Goal: Task Accomplishment & Management: Use online tool/utility

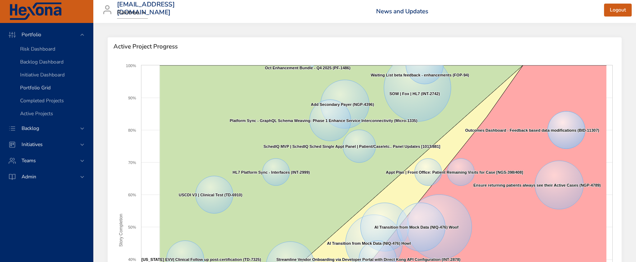
click at [36, 88] on span "Portfolio Grid" at bounding box center [35, 87] width 30 height 7
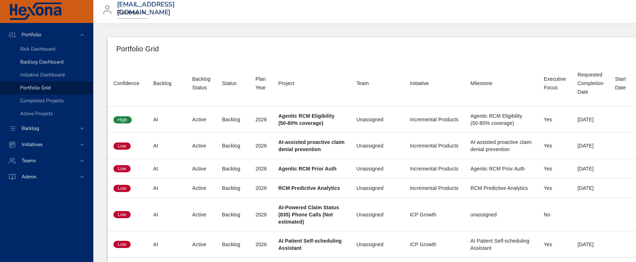
click at [37, 66] on link "Backlog Dashboard" at bounding box center [46, 62] width 93 height 13
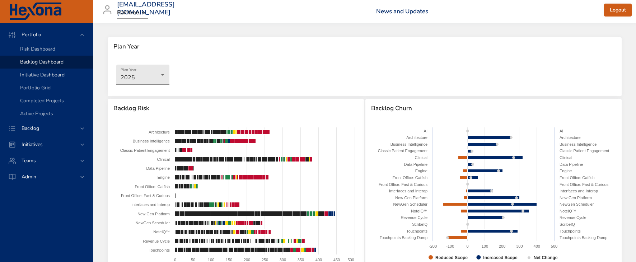
click at [39, 76] on span "Initiative Dashboard" at bounding box center [42, 74] width 44 height 7
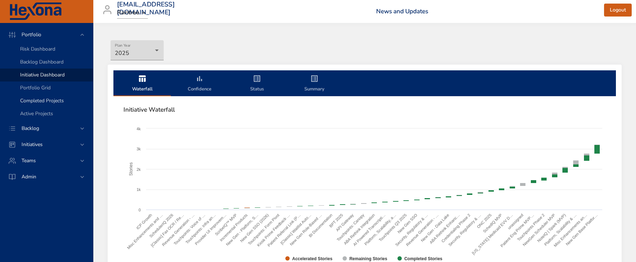
click at [43, 98] on span "Completed Projects" at bounding box center [42, 100] width 44 height 7
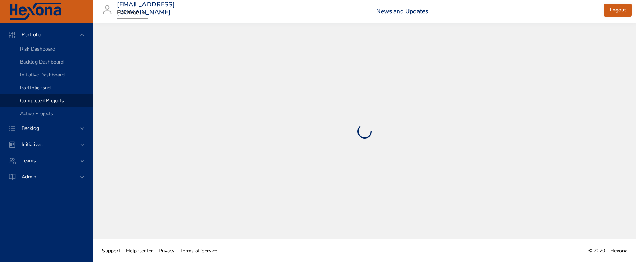
click at [42, 87] on span "Portfolio Grid" at bounding box center [35, 87] width 30 height 7
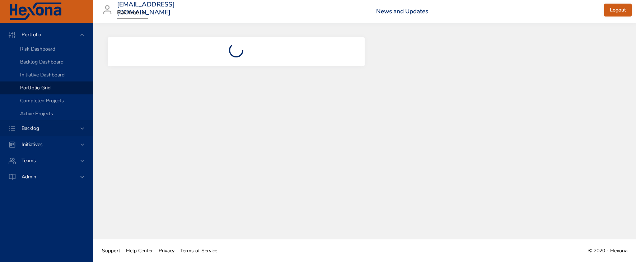
click at [42, 132] on div "Backlog" at bounding box center [47, 128] width 63 height 8
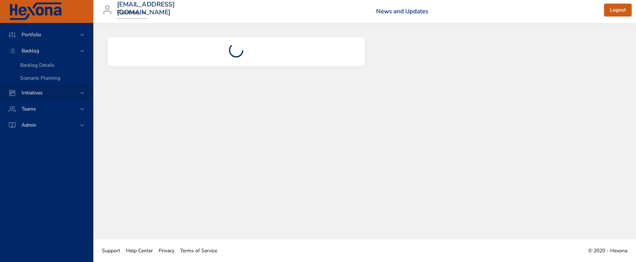
click at [42, 90] on span "Initiatives" at bounding box center [32, 92] width 33 height 7
click at [39, 94] on span "Milestone Details" at bounding box center [39, 94] width 39 height 7
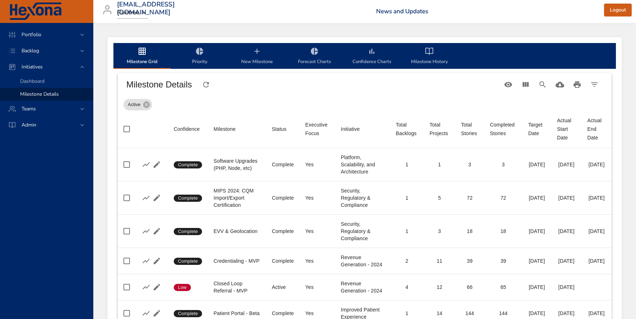
click at [235, 102] on div "Active" at bounding box center [364, 103] width 482 height 14
click at [226, 125] on div "Milestone" at bounding box center [224, 129] width 22 height 9
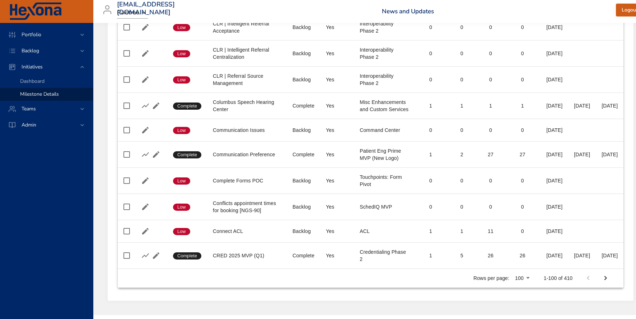
scroll to position [2523, 0]
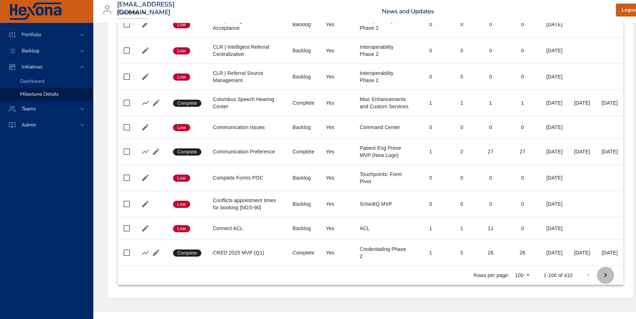
click at [610, 149] on icon "Next Page" at bounding box center [605, 275] width 9 height 9
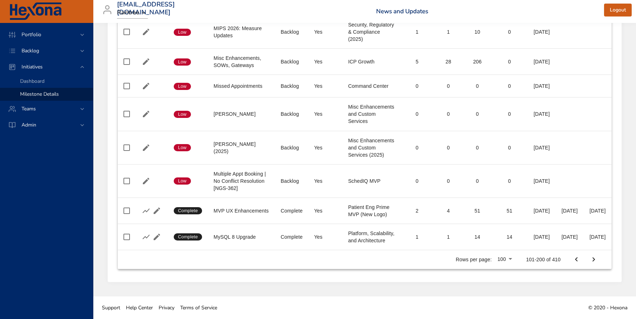
scroll to position [3112, 0]
click at [598, 149] on icon "Next Page" at bounding box center [593, 259] width 9 height 9
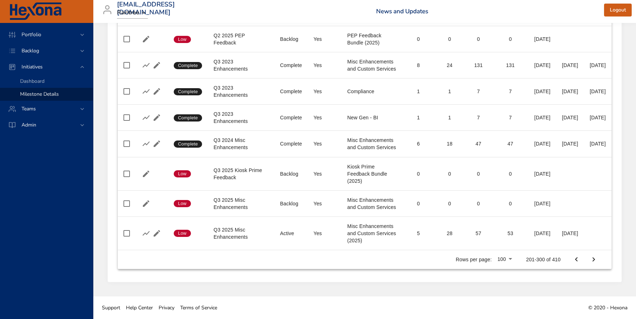
scroll to position [2782, 0]
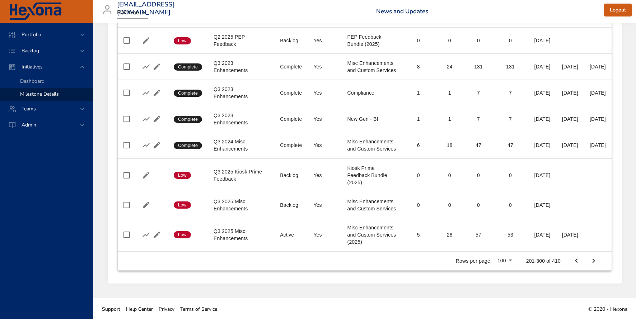
click at [598, 149] on icon "Next Page" at bounding box center [593, 261] width 9 height 9
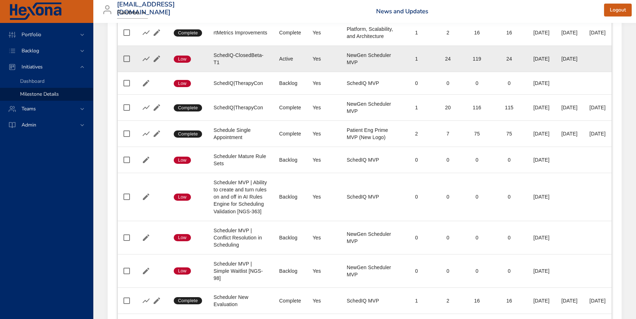
scroll to position [1116, 19]
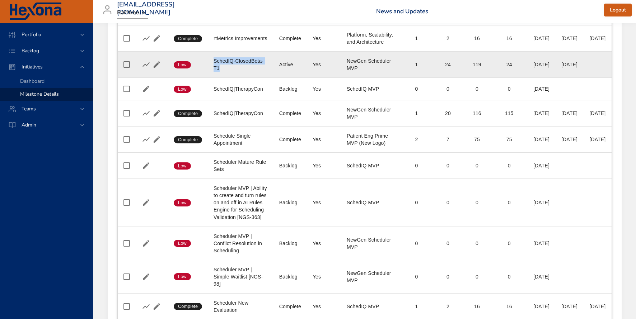
drag, startPoint x: 236, startPoint y: 127, endPoint x: 202, endPoint y: 127, distance: 33.7
click at [187, 78] on tr "Confidence Low Milestone SchedIQ-ClosedBeta- T1 Status Active Executive Focus Y…" at bounding box center [365, 65] width 494 height 26
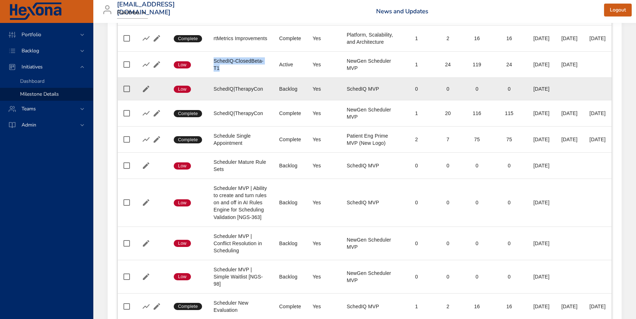
copy tr "Milestone SchedIQ-ClosedBeta- T1"
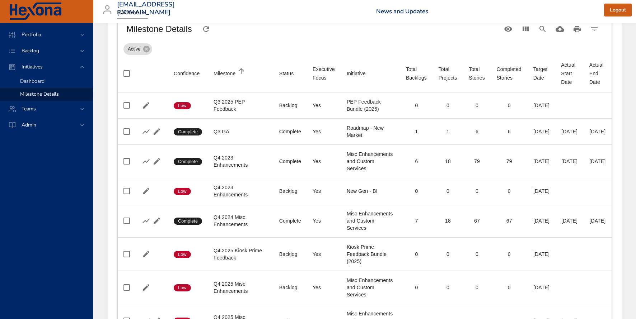
scroll to position [0, 19]
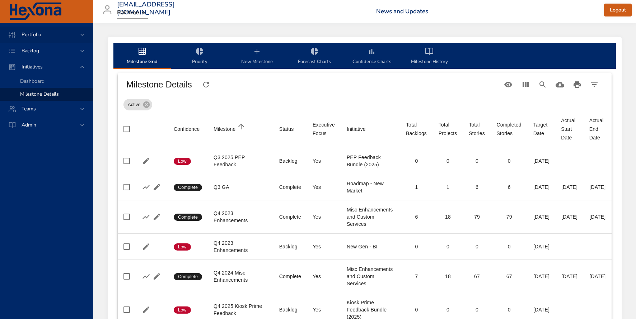
click at [40, 32] on span "Portfolio" at bounding box center [31, 34] width 31 height 7
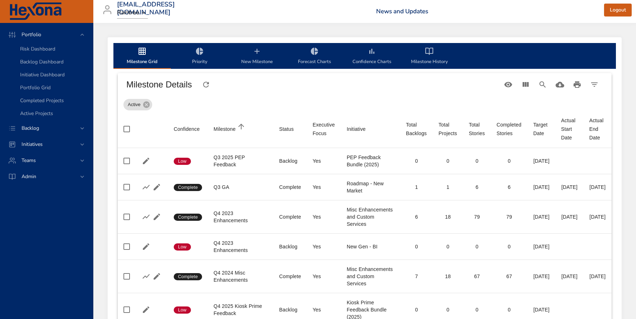
click at [138, 51] on icon "milestone-tabs" at bounding box center [141, 51] width 7 height 7
click at [131, 60] on span "Milestone Grid" at bounding box center [142, 56] width 49 height 19
click at [37, 86] on span "Portfolio Grid" at bounding box center [35, 87] width 30 height 7
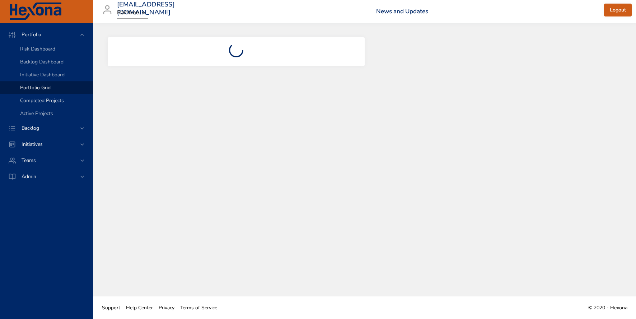
click at [45, 101] on span "Completed Projects" at bounding box center [42, 100] width 44 height 7
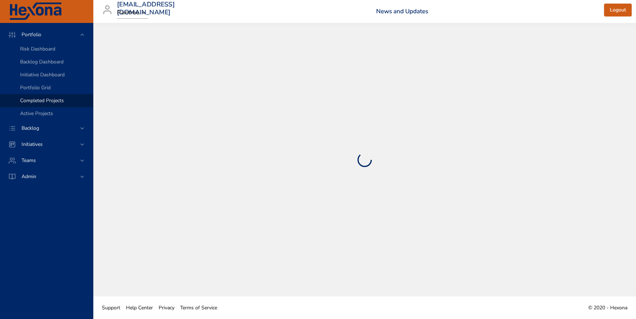
select select "***"
select select "**"
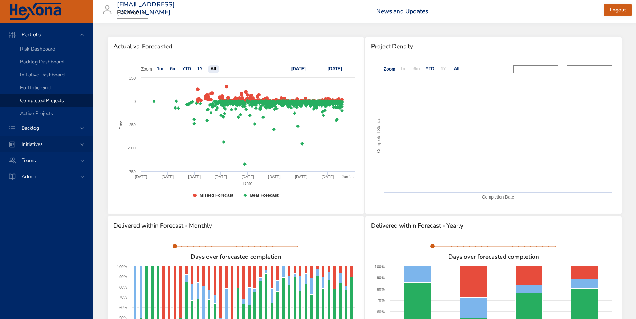
click at [33, 145] on span "Initiatives" at bounding box center [32, 144] width 33 height 7
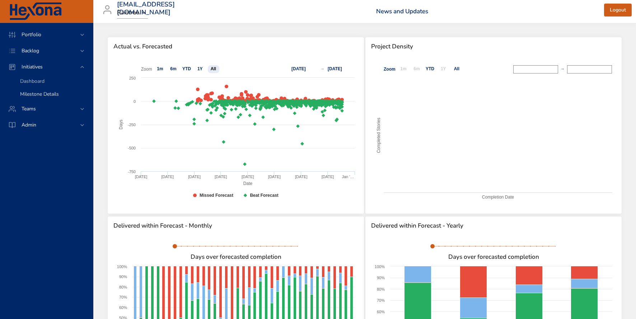
click at [38, 91] on span "Milestone Details" at bounding box center [39, 94] width 39 height 7
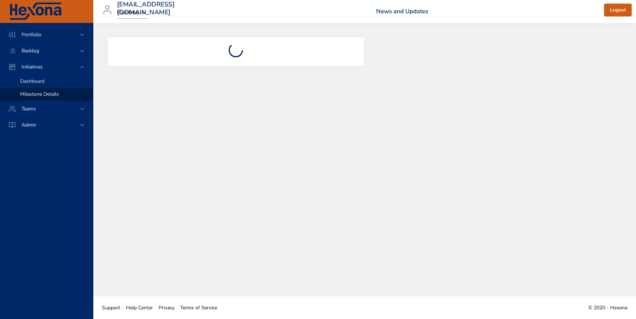
click at [37, 81] on span "Dashboard" at bounding box center [32, 81] width 24 height 7
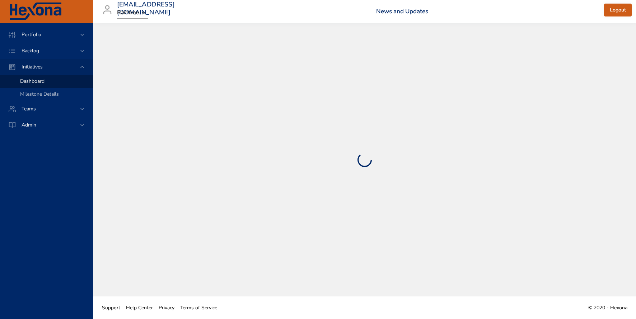
click at [36, 67] on span "Initiatives" at bounding box center [32, 66] width 33 height 7
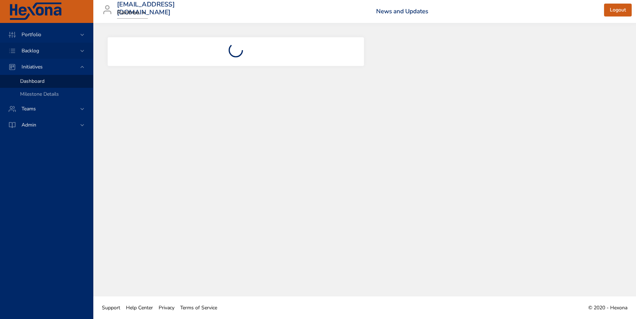
click at [35, 49] on span "Backlog" at bounding box center [30, 50] width 29 height 7
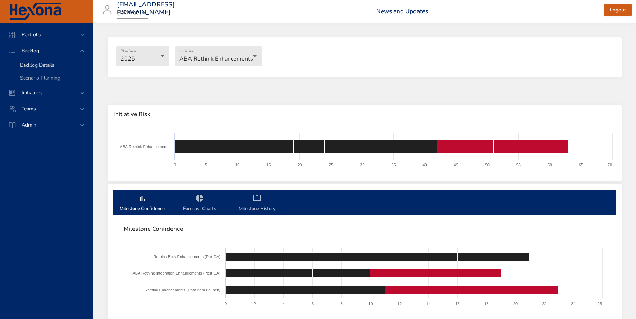
click at [38, 63] on span "Backlog Details" at bounding box center [37, 65] width 34 height 7
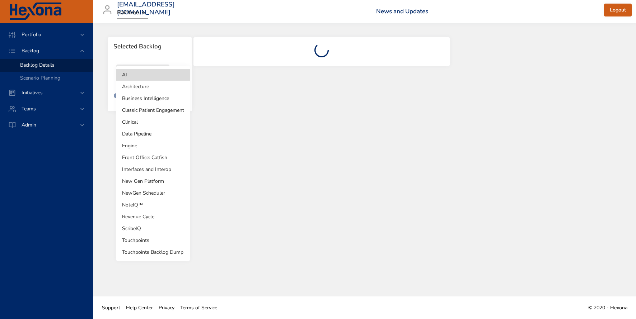
click at [164, 77] on body "Portfolio Backlog Backlog Details Scenario Planning Initiatives Teams Admin [EM…" at bounding box center [318, 159] width 636 height 319
click at [135, 87] on li "Architecture" at bounding box center [153, 87] width 74 height 12
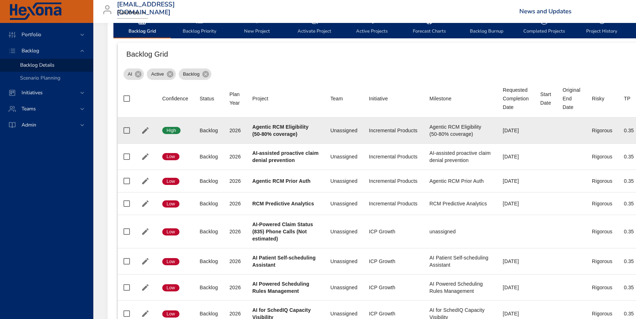
type input "*"
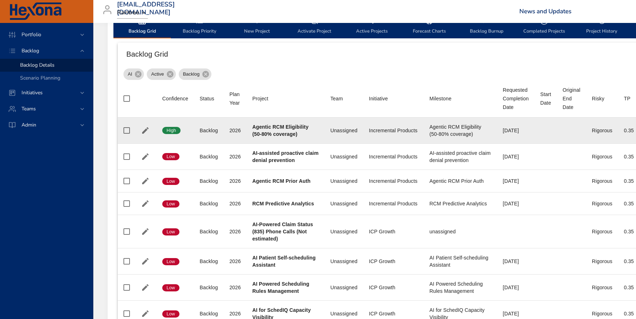
type input "*"
type input "**"
type input "*"
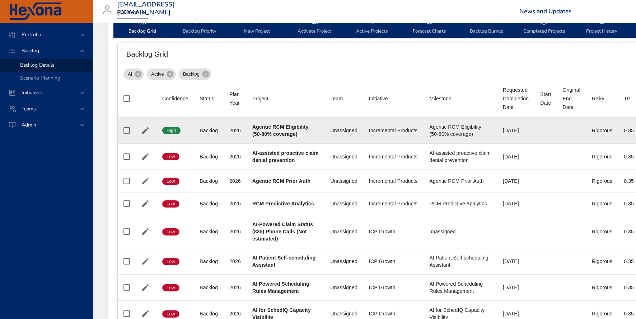
type input "*"
type input "**"
type input "*"
type input "**"
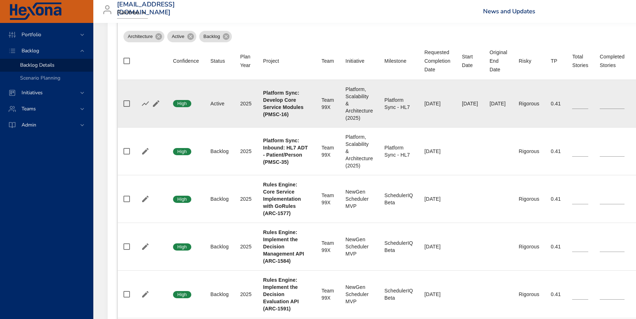
scroll to position [274, 0]
click at [502, 104] on div "[DATE]" at bounding box center [498, 103] width 18 height 7
click at [157, 104] on icon "button" at bounding box center [156, 103] width 9 height 9
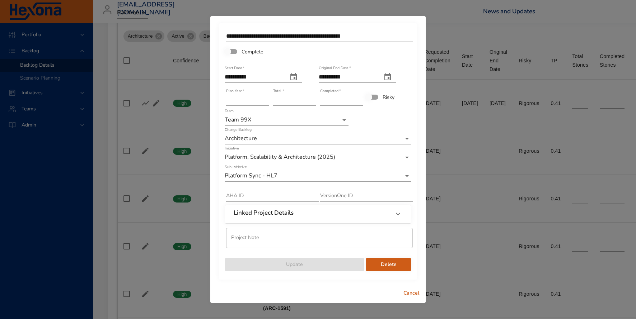
click at [409, 149] on span "Cancel" at bounding box center [411, 293] width 17 height 9
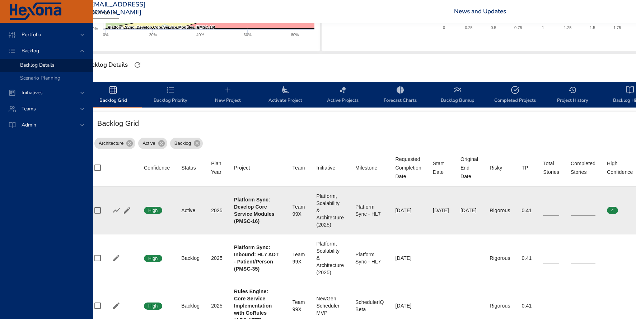
scroll to position [166, 32]
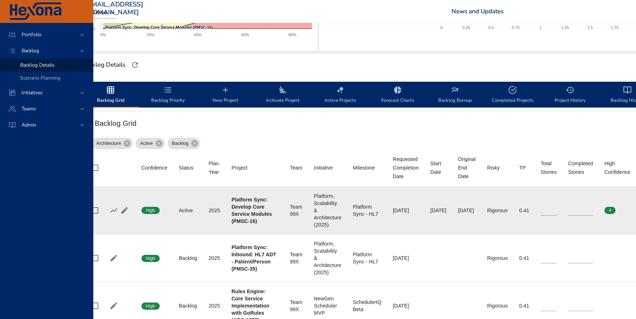
click at [347, 149] on td "Milestone Platform Sync - HL7" at bounding box center [367, 211] width 40 height 48
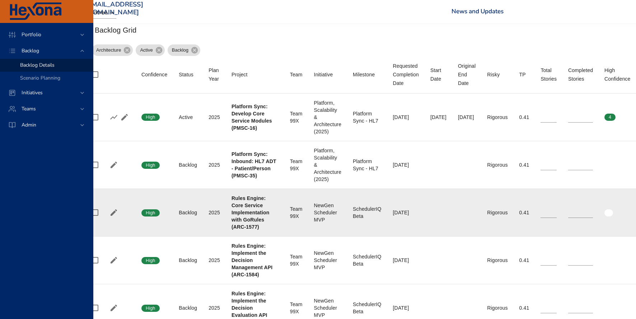
scroll to position [260, 30]
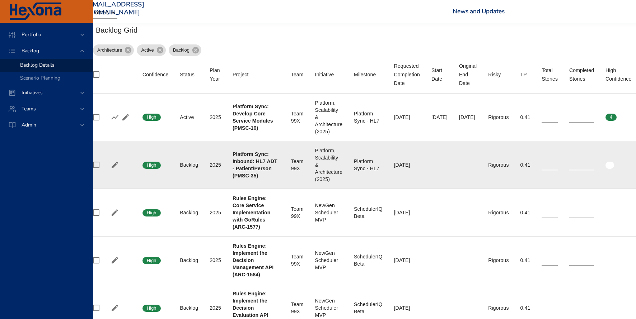
click at [354, 149] on div "Platform Sync - HL7" at bounding box center [368, 165] width 28 height 14
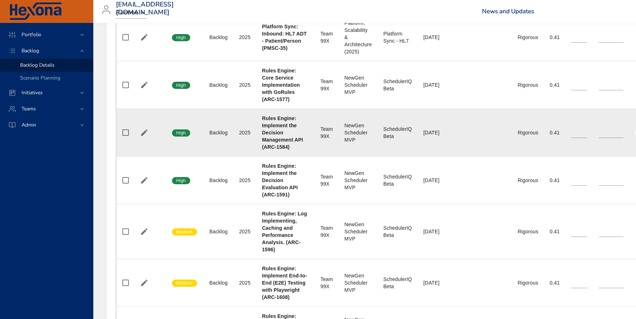
scroll to position [390, 1]
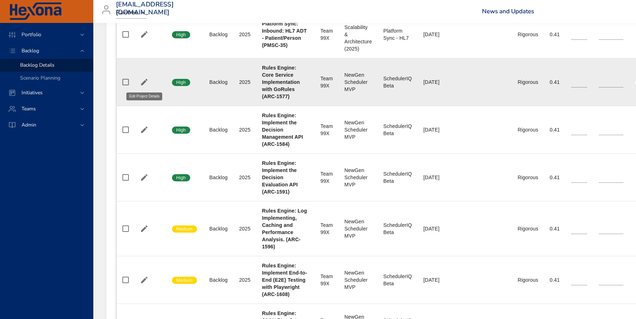
click at [143, 83] on icon "button" at bounding box center [144, 82] width 6 height 6
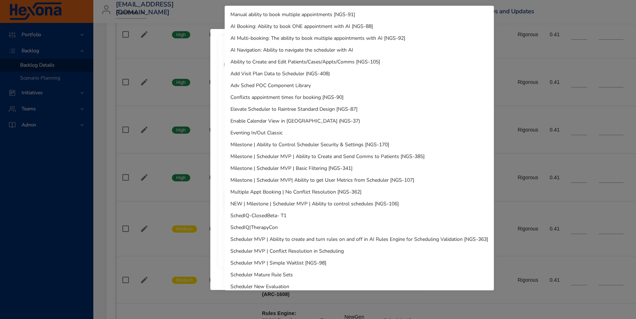
scroll to position [52, 0]
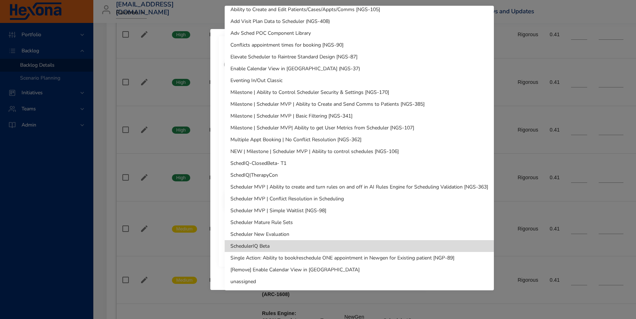
click at [255, 149] on li "SchedIQ-ClosedBeta- T1" at bounding box center [359, 163] width 269 height 12
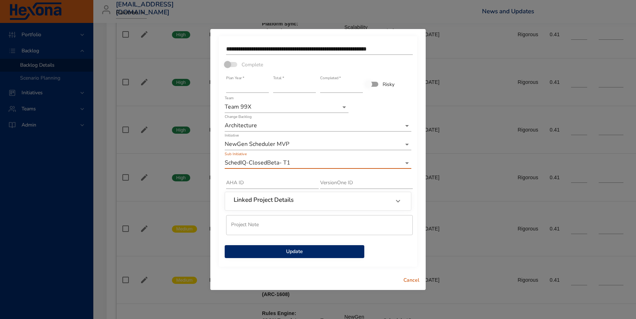
click at [291, 149] on span "Update" at bounding box center [294, 252] width 128 height 9
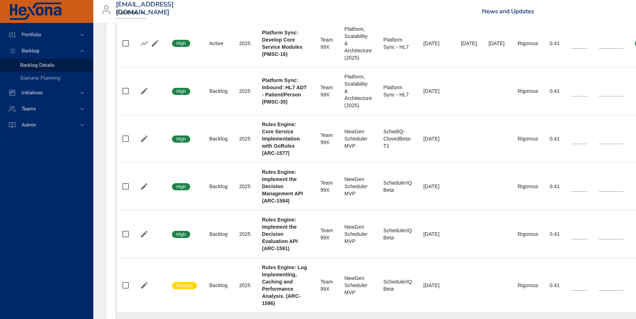
scroll to position [316, 1]
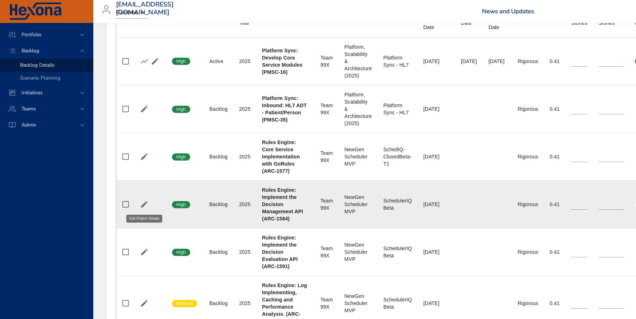
click at [141, 149] on icon "button" at bounding box center [144, 204] width 9 height 9
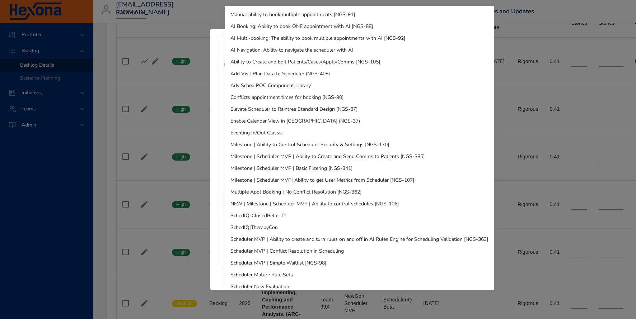
scroll to position [52, 0]
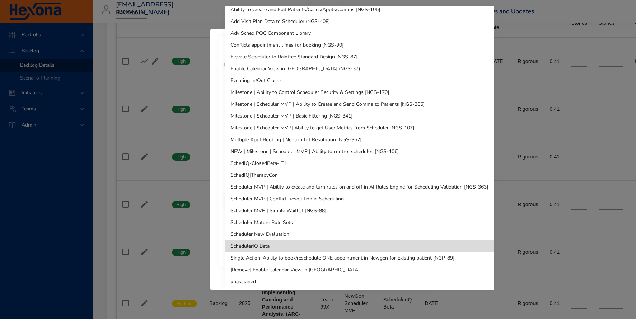
click at [262, 149] on li "SchedIQ-ClosedBeta- T1" at bounding box center [359, 163] width 269 height 12
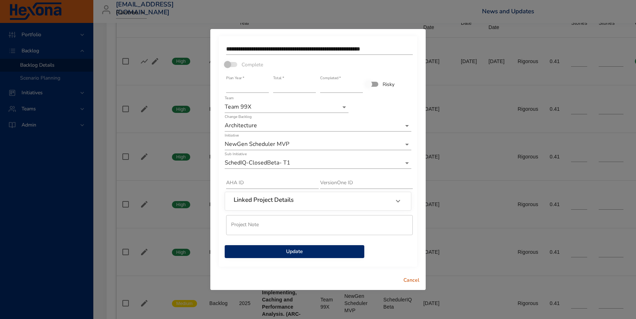
click at [275, 149] on span "Update" at bounding box center [294, 252] width 128 height 9
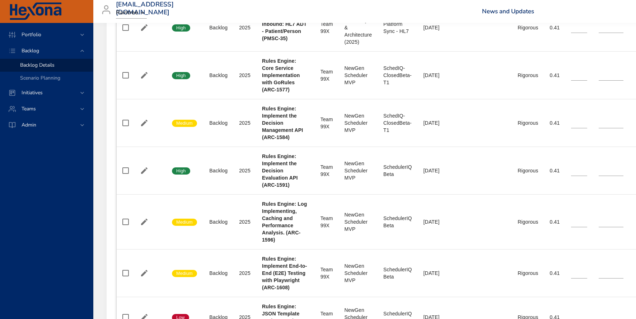
scroll to position [410, 1]
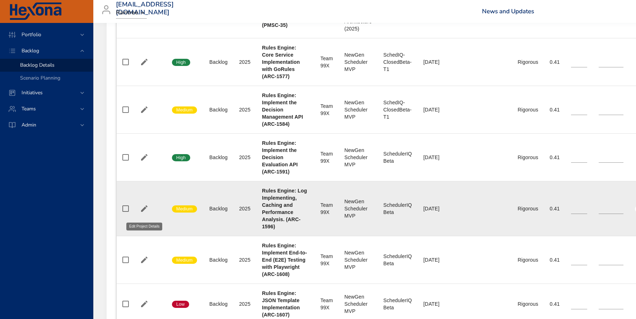
click at [141, 149] on icon "button" at bounding box center [144, 209] width 6 height 6
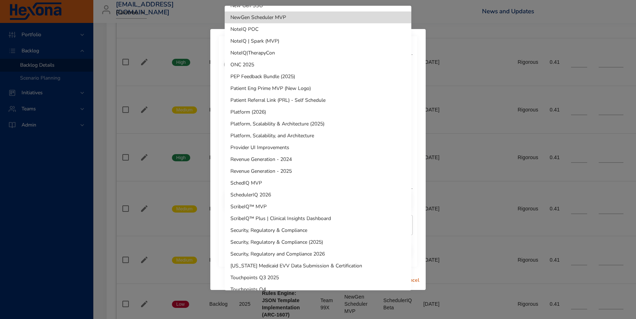
scroll to position [307, 0]
click at [164, 149] on div at bounding box center [318, 159] width 636 height 319
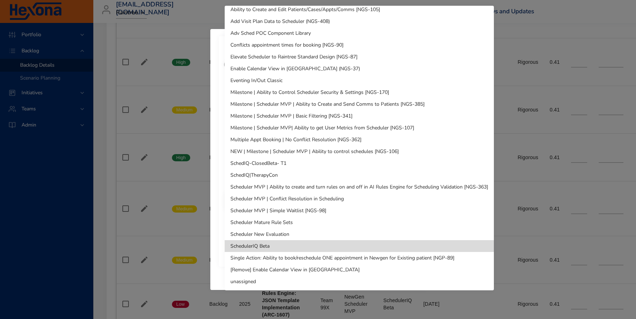
click at [261, 149] on li "SchedIQ-ClosedBeta- T1" at bounding box center [359, 163] width 269 height 12
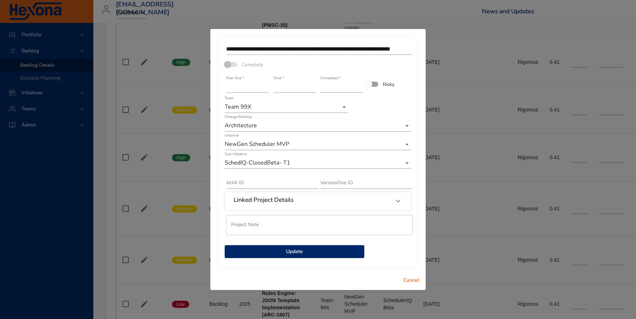
click at [273, 149] on span "Update" at bounding box center [294, 252] width 128 height 9
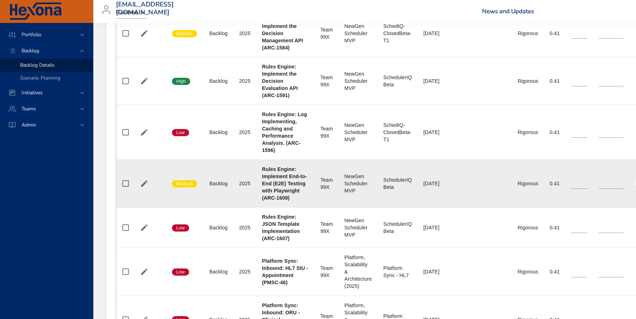
scroll to position [495, 1]
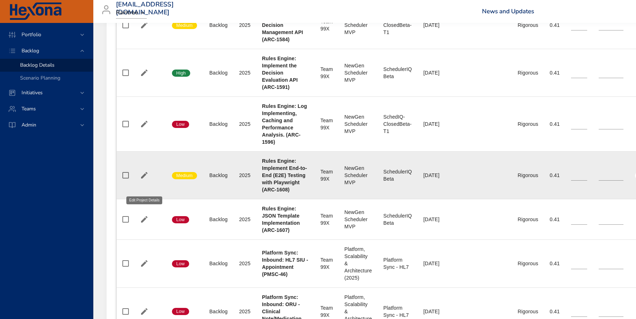
click at [145, 149] on icon "button" at bounding box center [144, 175] width 9 height 9
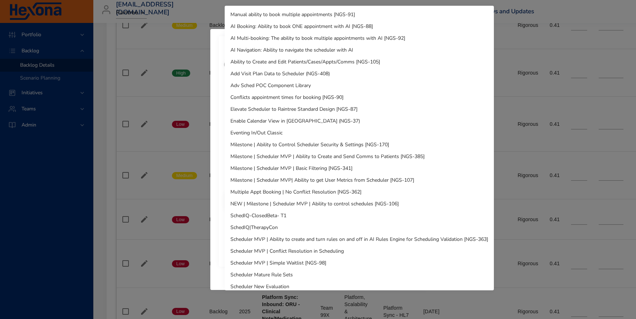
scroll to position [52, 0]
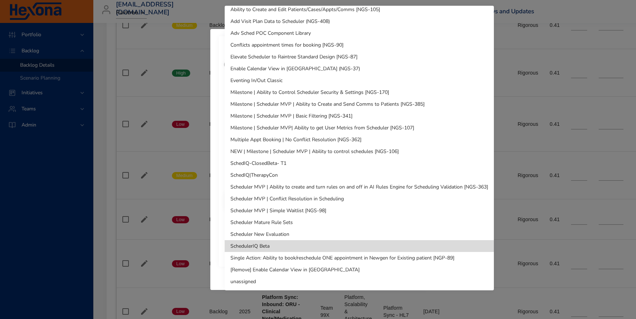
click at [278, 149] on li "SchedIQ-ClosedBeta- T1" at bounding box center [359, 163] width 269 height 12
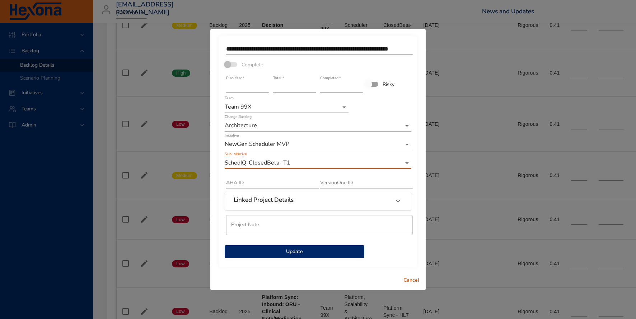
click at [295, 149] on span "Update" at bounding box center [294, 252] width 128 height 9
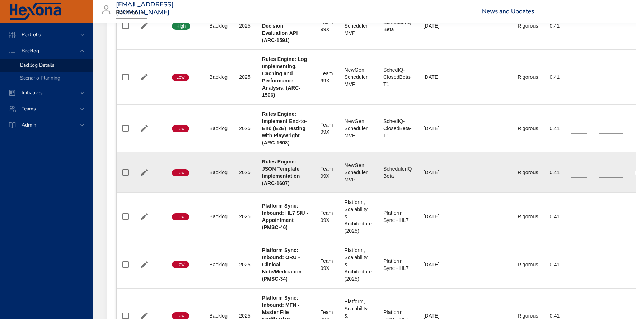
scroll to position [542, 1]
click at [146, 149] on icon "button" at bounding box center [144, 172] width 9 height 9
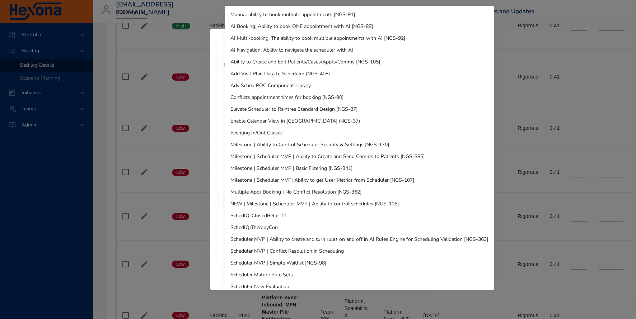
scroll to position [52, 0]
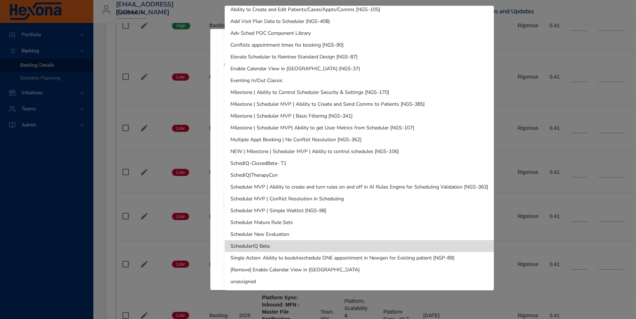
click at [264, 149] on li "SchedIQ-ClosedBeta- T1" at bounding box center [359, 163] width 269 height 12
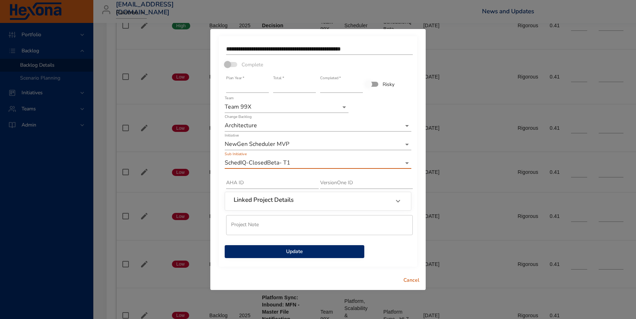
click at [279, 149] on span "Update" at bounding box center [294, 252] width 128 height 9
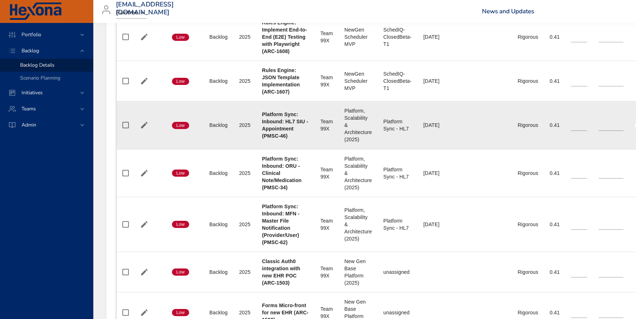
scroll to position [641, 1]
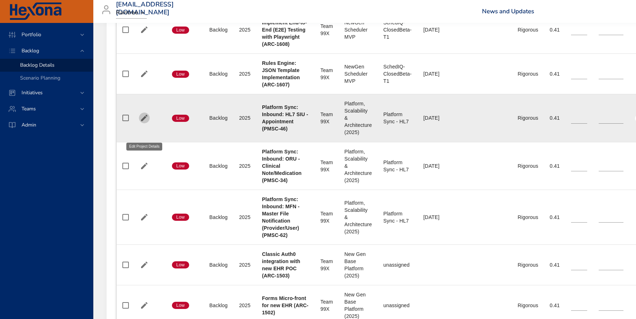
click at [143, 121] on icon "button" at bounding box center [144, 118] width 6 height 6
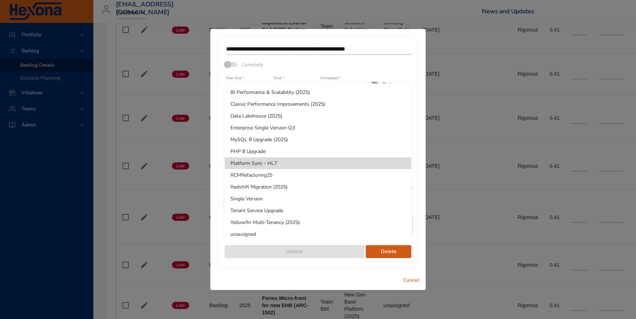
click at [410, 149] on div at bounding box center [318, 159] width 636 height 319
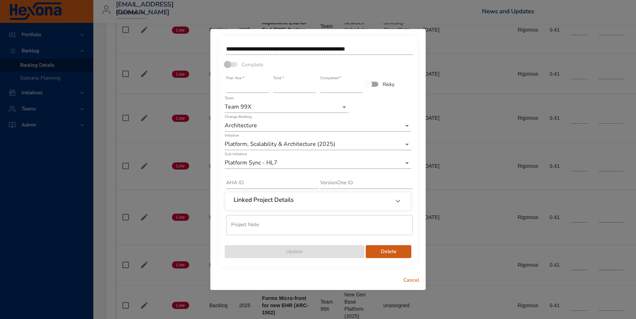
click at [408, 149] on span "Cancel" at bounding box center [411, 280] width 17 height 9
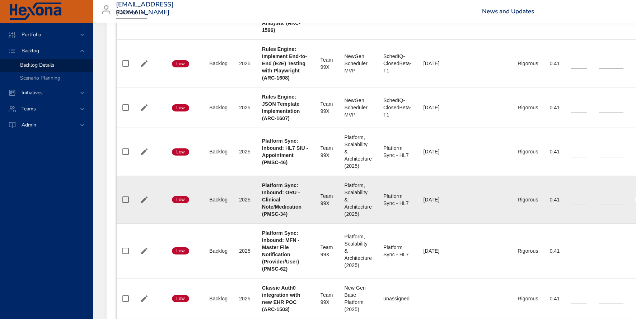
scroll to position [597, 1]
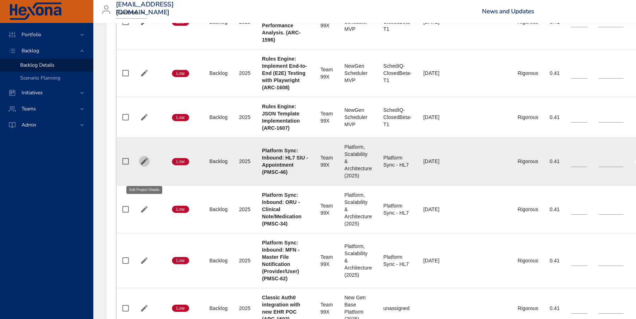
click at [144, 149] on icon "button" at bounding box center [144, 161] width 9 height 9
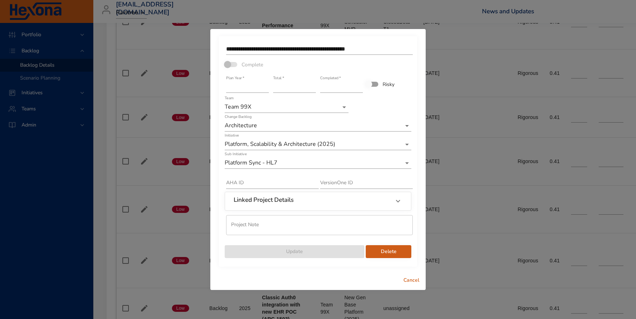
click at [468, 63] on div "**********" at bounding box center [318, 159] width 636 height 319
click at [405, 149] on span "Cancel" at bounding box center [411, 280] width 17 height 9
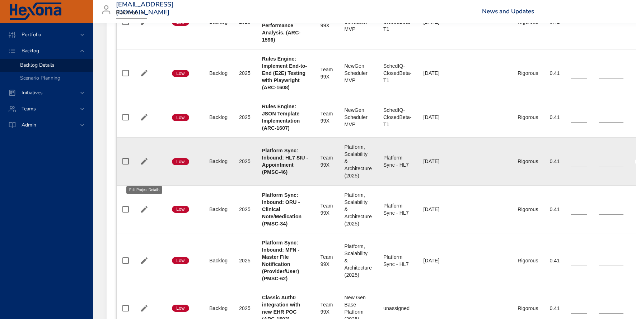
click at [144, 149] on icon "button" at bounding box center [144, 161] width 9 height 9
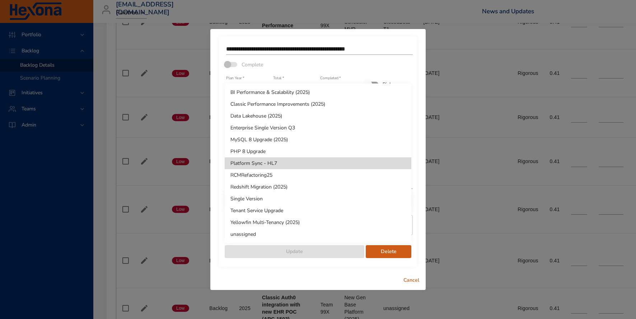
click at [198, 115] on div at bounding box center [318, 159] width 636 height 319
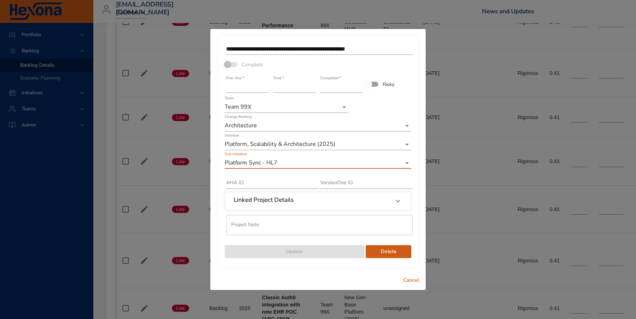
click at [410, 149] on span "Cancel" at bounding box center [411, 280] width 17 height 9
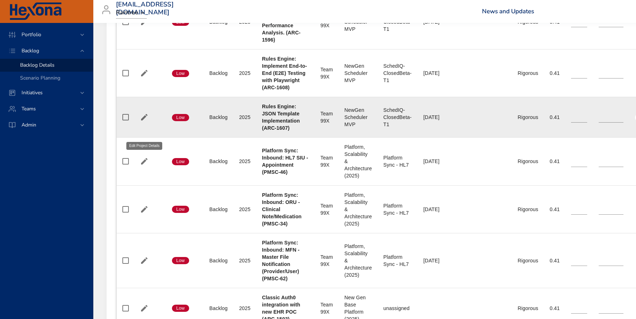
click at [145, 121] on icon "button" at bounding box center [144, 117] width 6 height 6
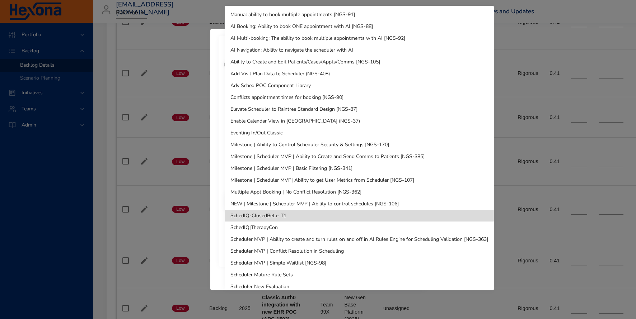
click at [175, 101] on div at bounding box center [318, 159] width 636 height 319
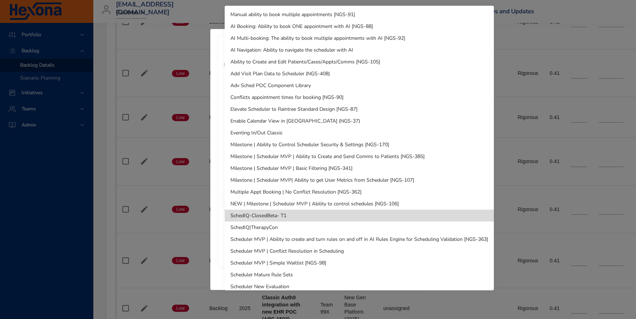
click at [161, 144] on div at bounding box center [318, 159] width 636 height 319
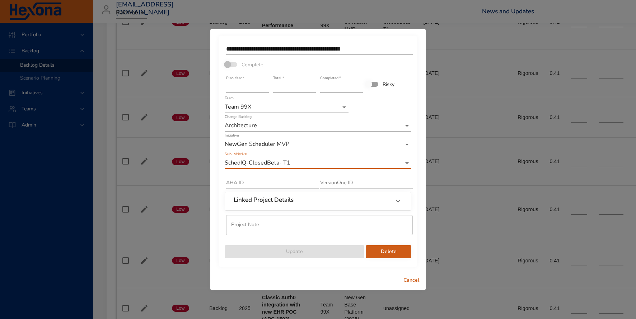
click at [405, 149] on span "Cancel" at bounding box center [411, 280] width 17 height 9
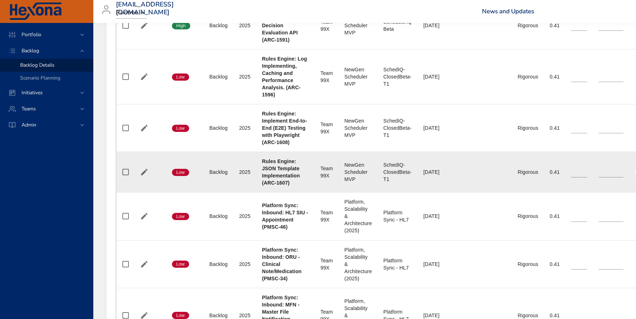
scroll to position [564, 1]
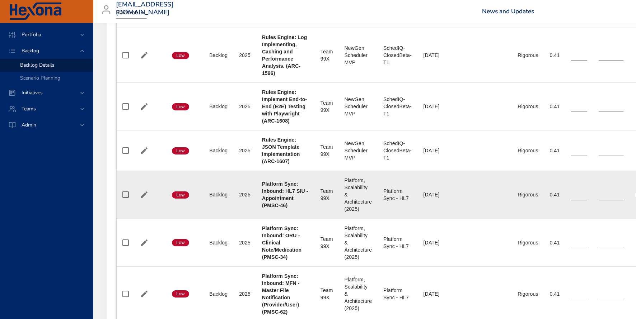
click at [385, 149] on div "Platform Sync - HL7" at bounding box center [397, 195] width 28 height 14
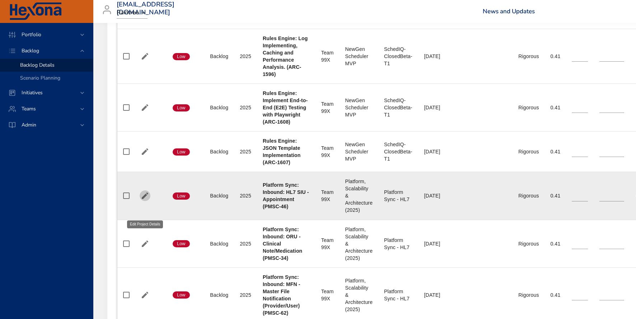
click at [145, 149] on icon "button" at bounding box center [145, 196] width 6 height 6
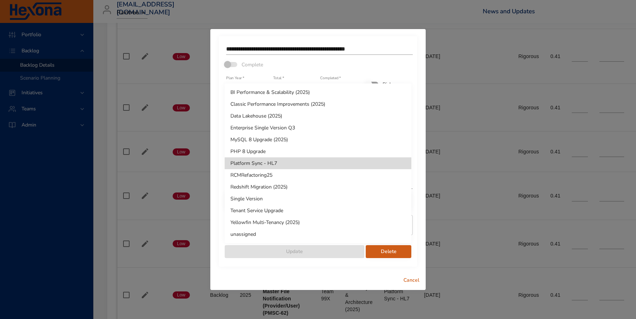
click at [410, 149] on div at bounding box center [318, 159] width 636 height 319
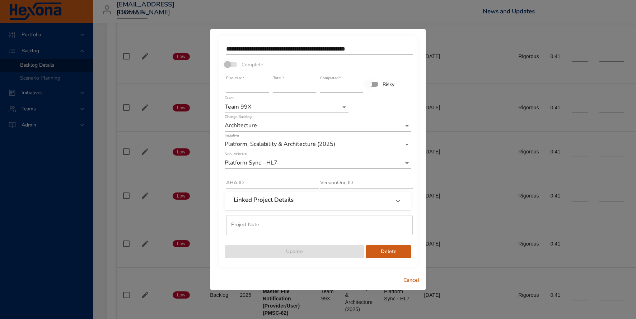
click at [410, 149] on span "Cancel" at bounding box center [411, 280] width 17 height 9
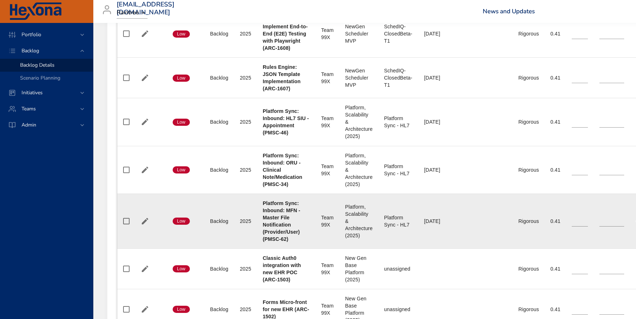
scroll to position [636, 0]
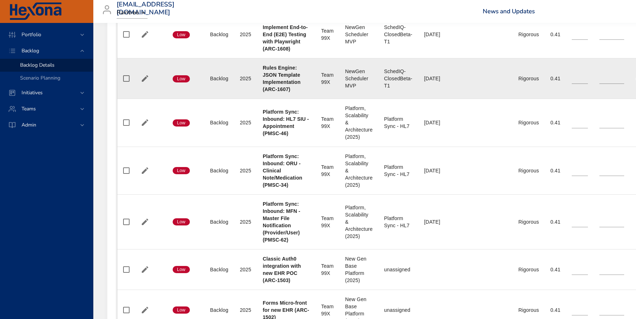
click at [283, 88] on b "Rules Engine: JSON Template Implementation (ARC-1607)" at bounding box center [282, 78] width 38 height 27
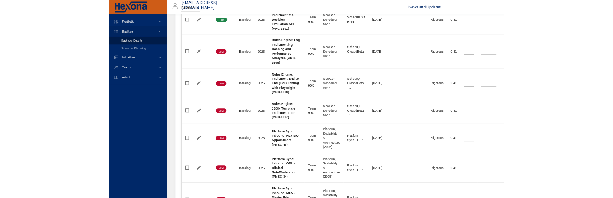
scroll to position [504, 0]
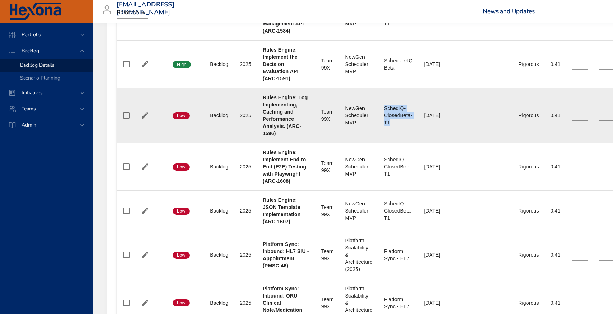
drag, startPoint x: 377, startPoint y: 110, endPoint x: 385, endPoint y: 124, distance: 15.8
click at [385, 124] on div "SchedIQ-ClosedBeta- T1" at bounding box center [398, 116] width 28 height 22
copy div "SchedIQ-ClosedBeta- T1"
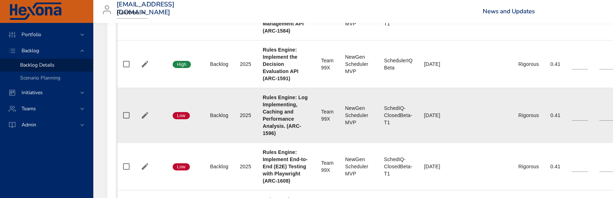
click at [429, 96] on td "Requested Completion Date [DATE]" at bounding box center [436, 115] width 37 height 55
